Goal: Transaction & Acquisition: Purchase product/service

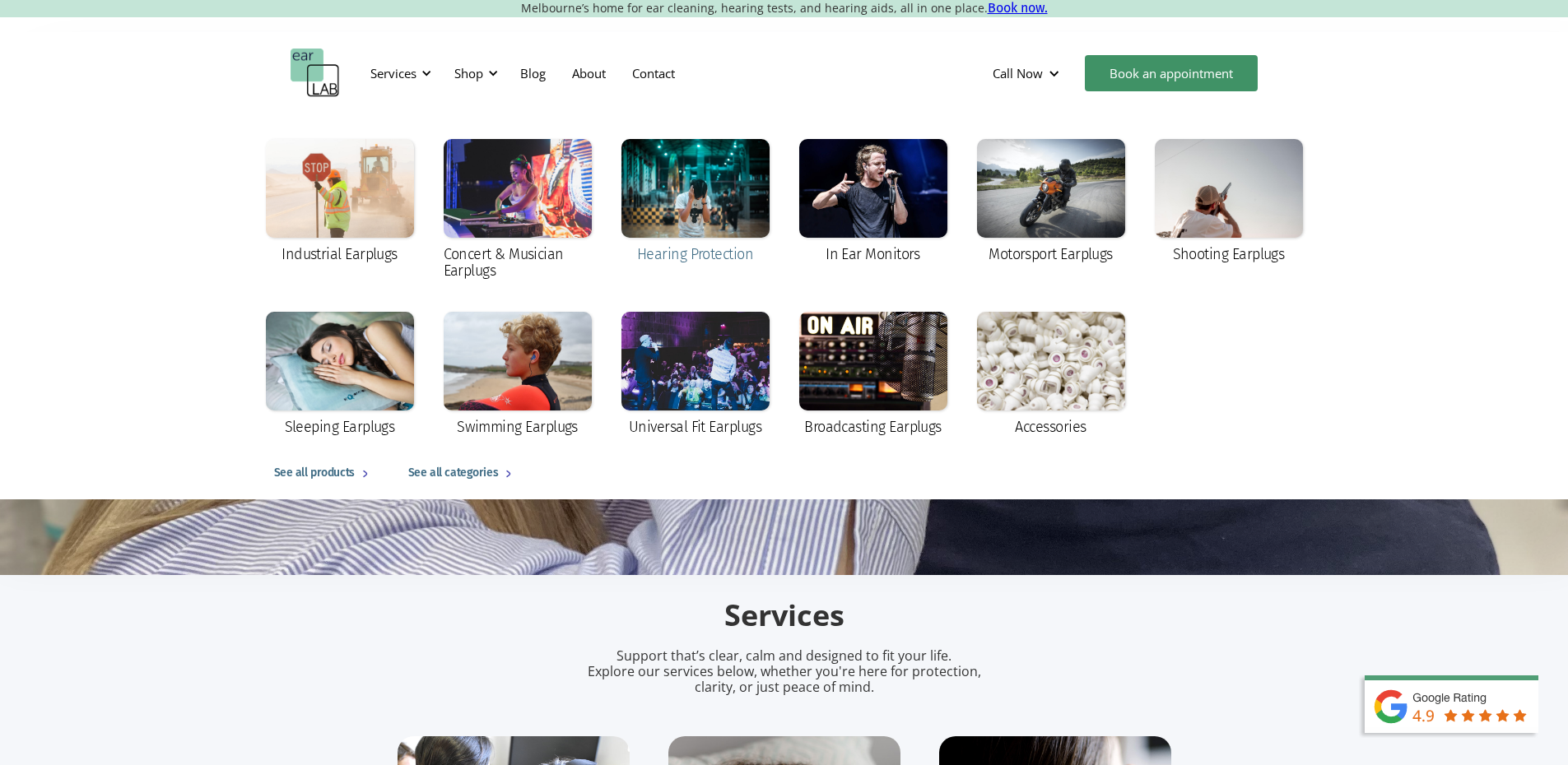
click at [703, 234] on div at bounding box center [696, 188] width 148 height 98
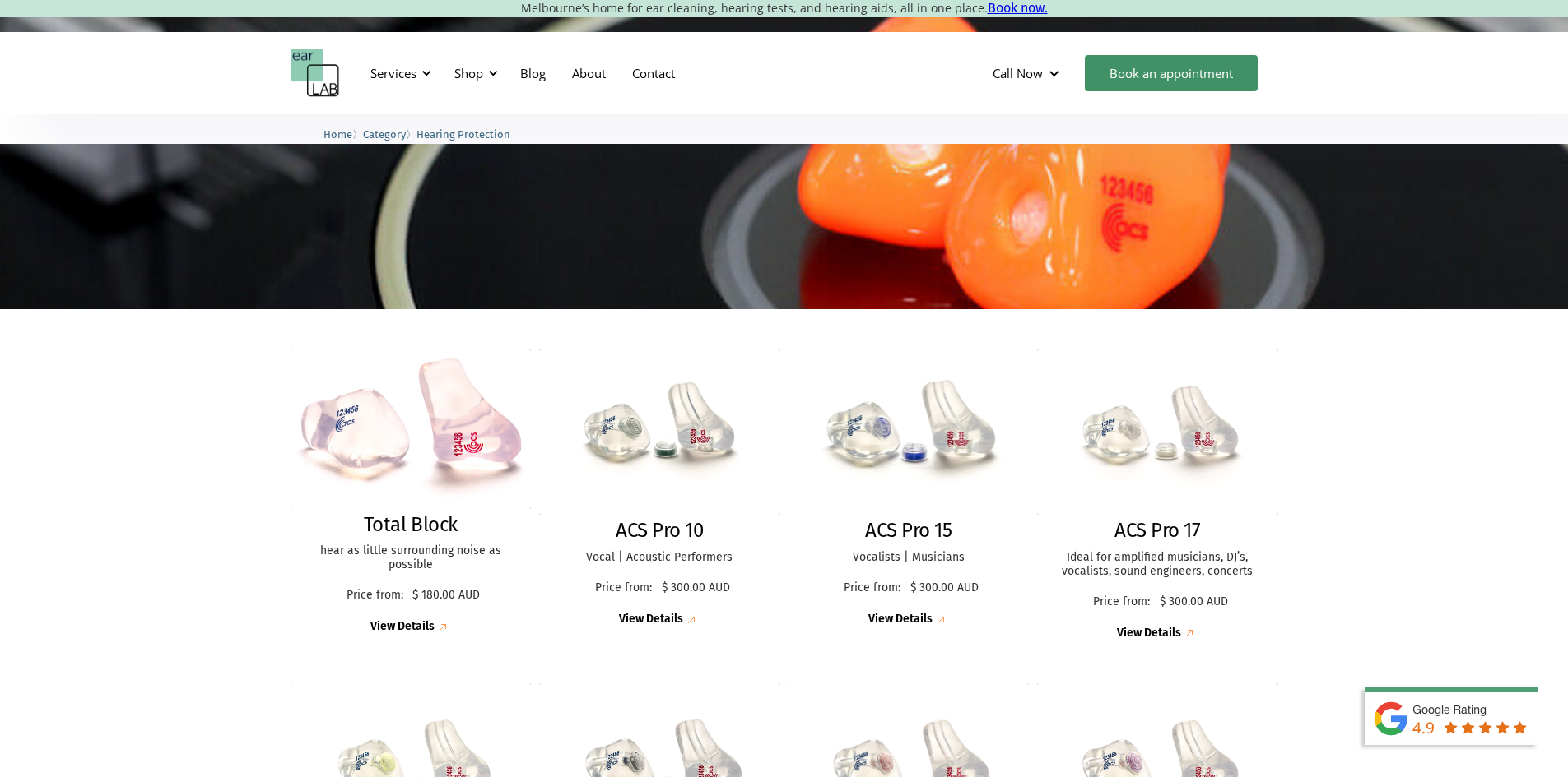
scroll to position [411, 0]
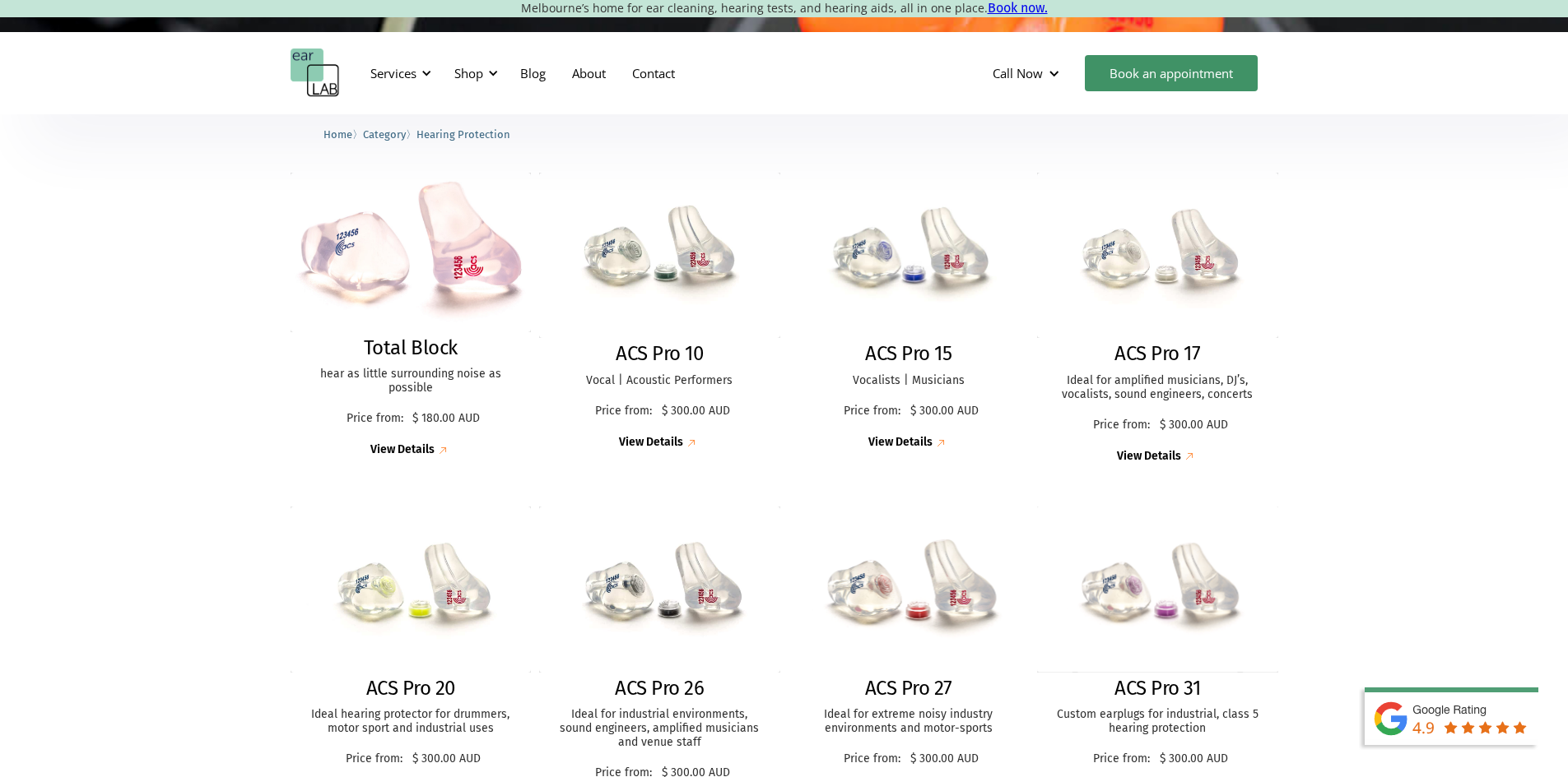
click at [1090, 596] on img at bounding box center [1157, 590] width 242 height 166
